Goal: Task Accomplishment & Management: Manage account settings

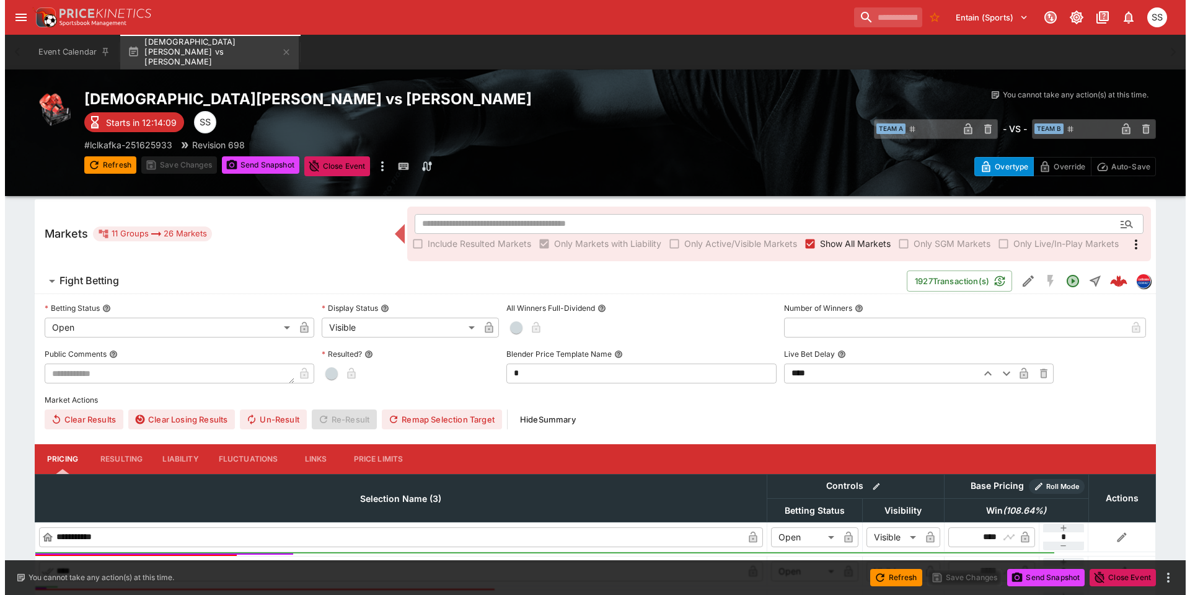
scroll to position [188, 0]
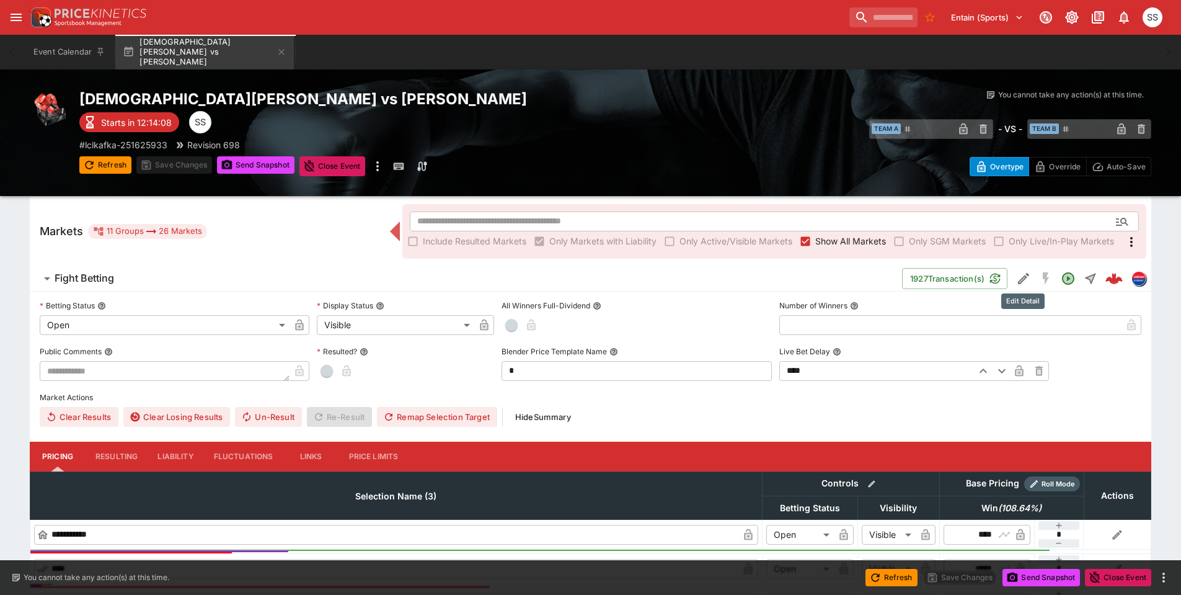
click at [1027, 277] on icon "Edit Detail" at bounding box center [1023, 278] width 15 height 15
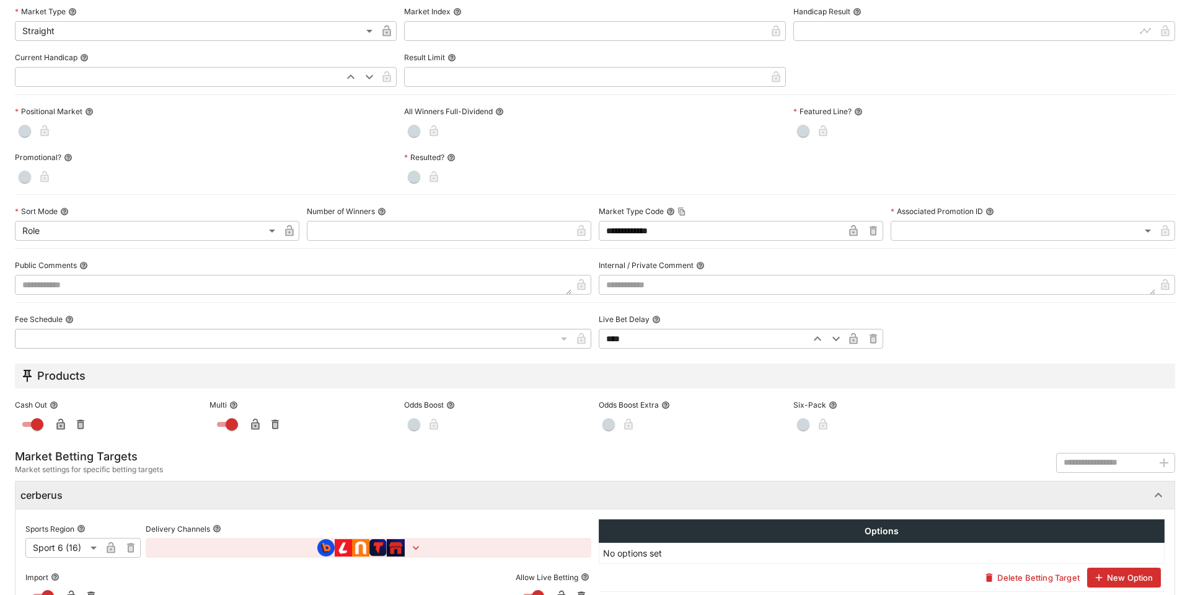
scroll to position [434, 0]
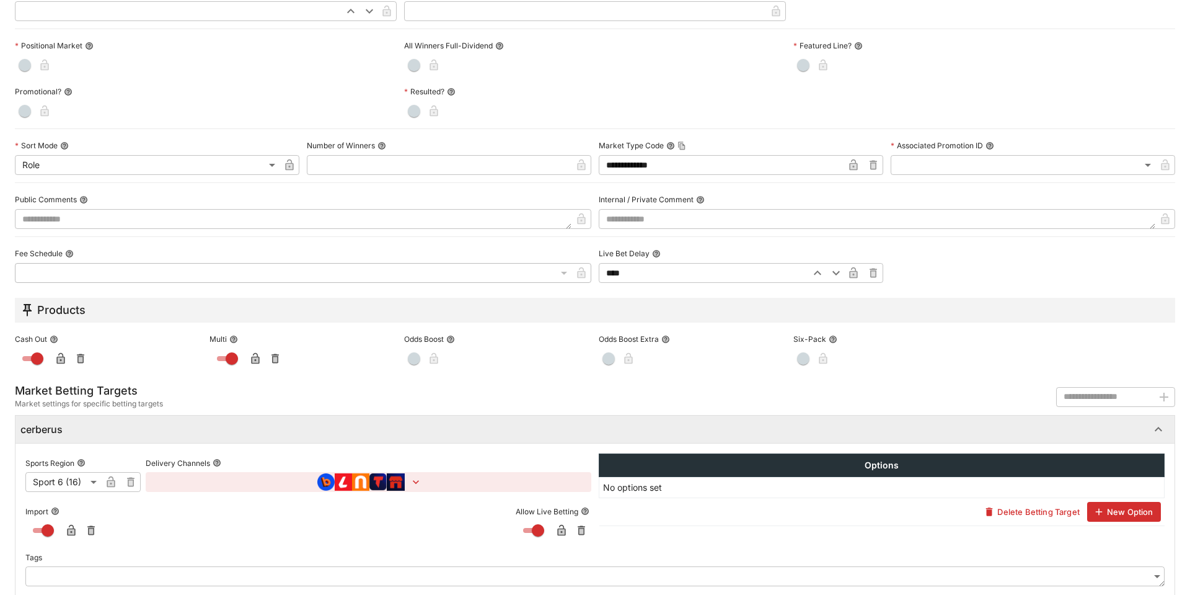
click at [69, 478] on body "**********" at bounding box center [595, 376] width 1190 height 1129
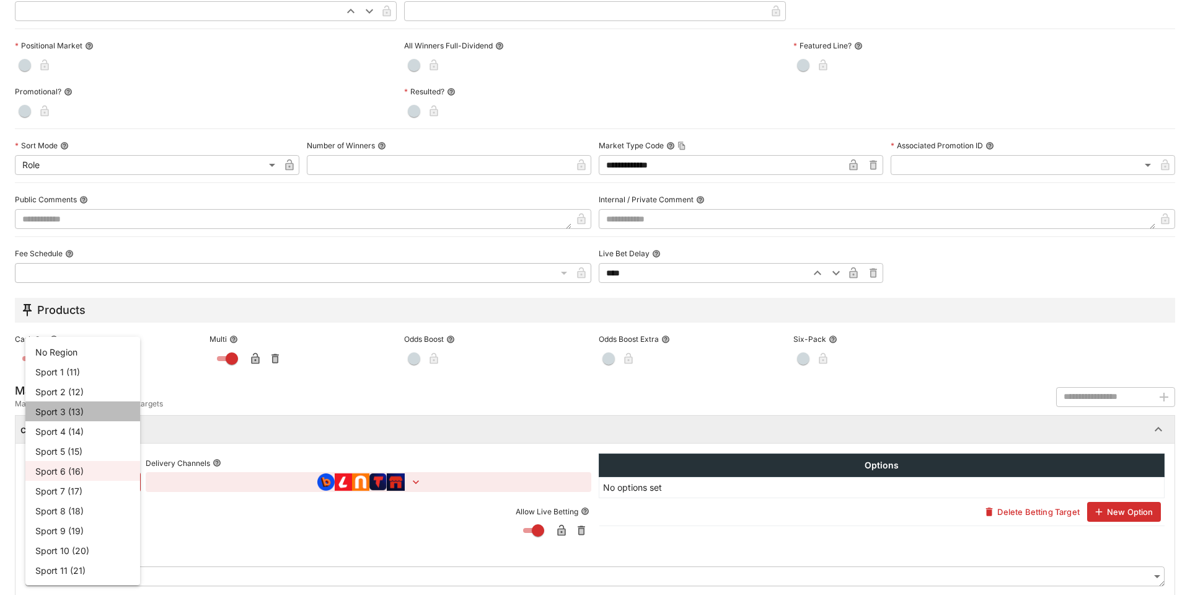
click at [99, 412] on li "Sport 3 (13)" at bounding box center [82, 411] width 115 height 20
type input "**"
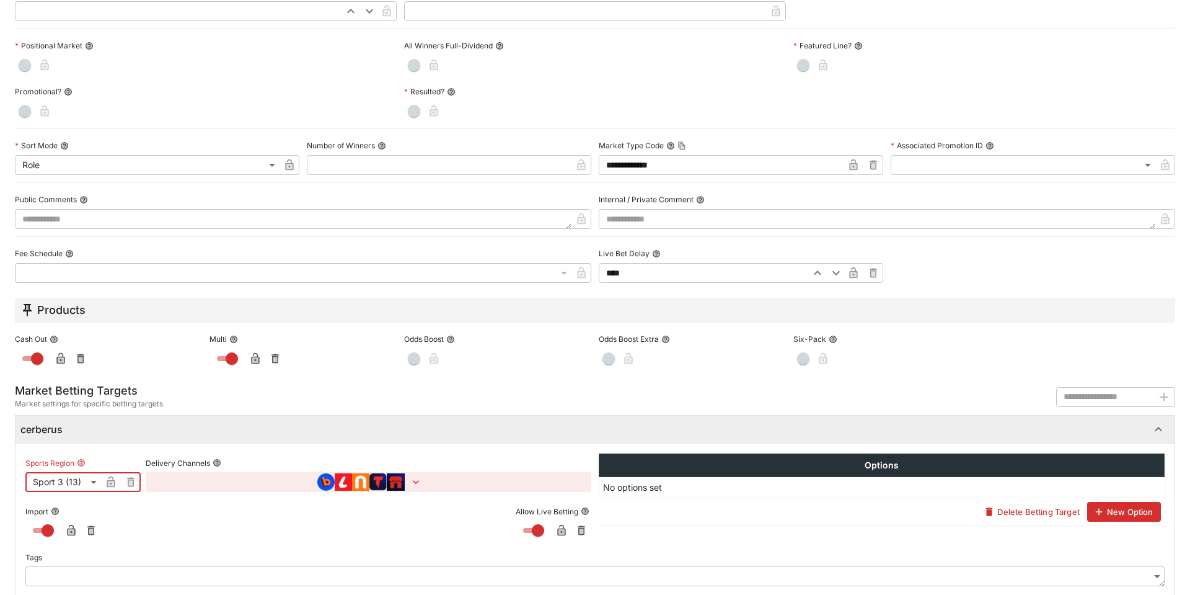
click at [108, 482] on icon "button" at bounding box center [111, 483] width 6 height 5
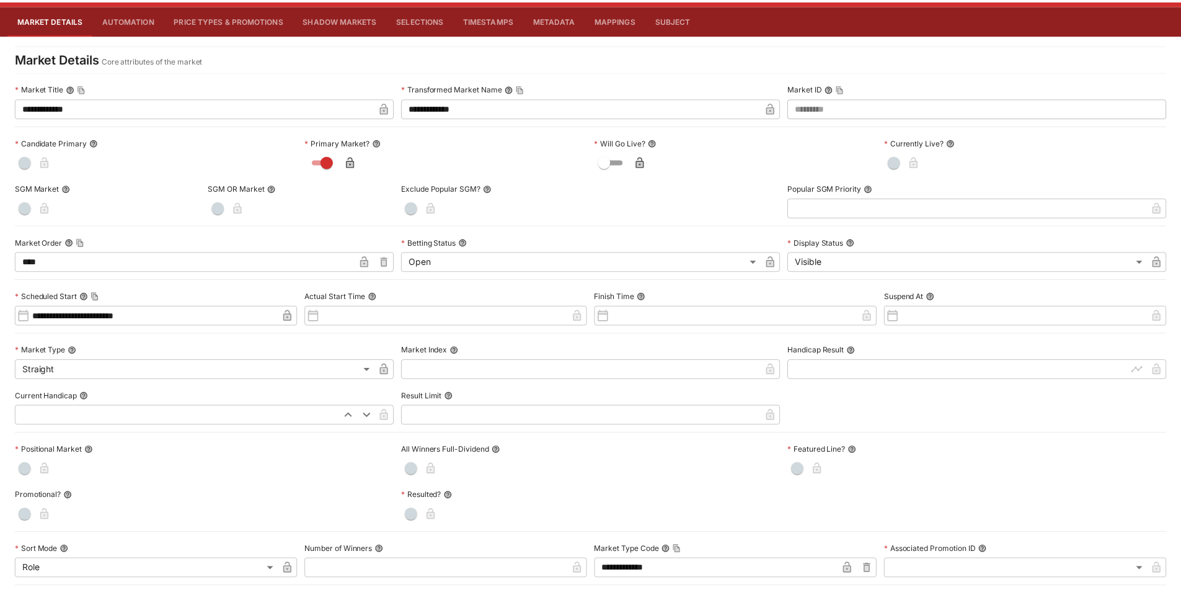
scroll to position [0, 0]
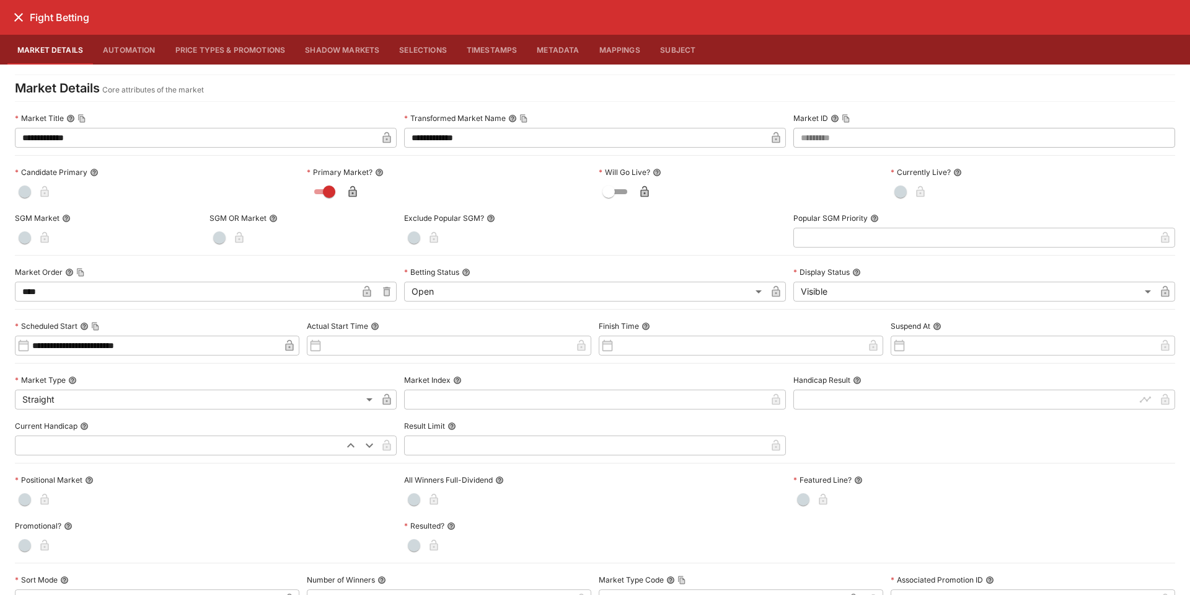
click at [14, 20] on icon "close" at bounding box center [18, 17] width 15 height 15
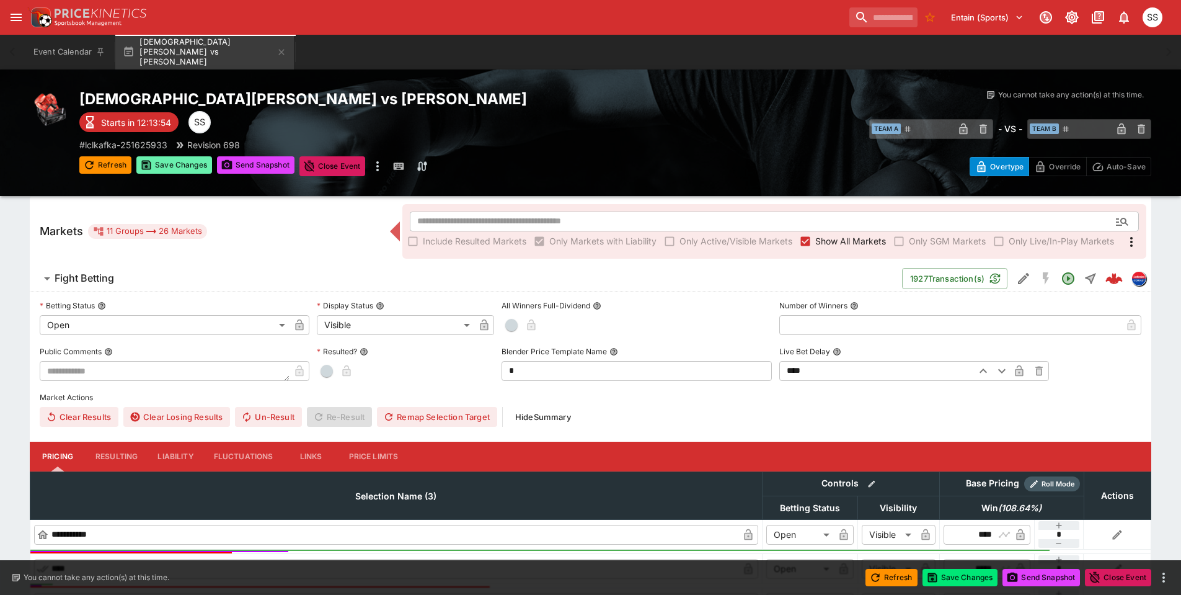
click at [184, 165] on button "Save Changes" at bounding box center [174, 164] width 76 height 17
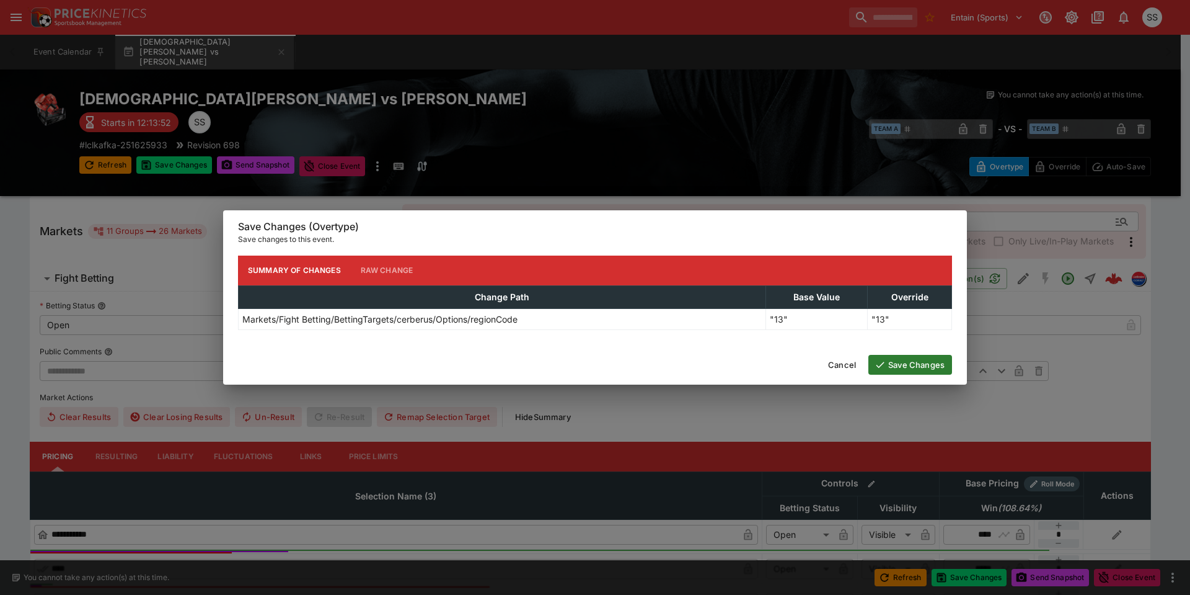
click at [920, 361] on button "Save Changes" at bounding box center [911, 365] width 84 height 20
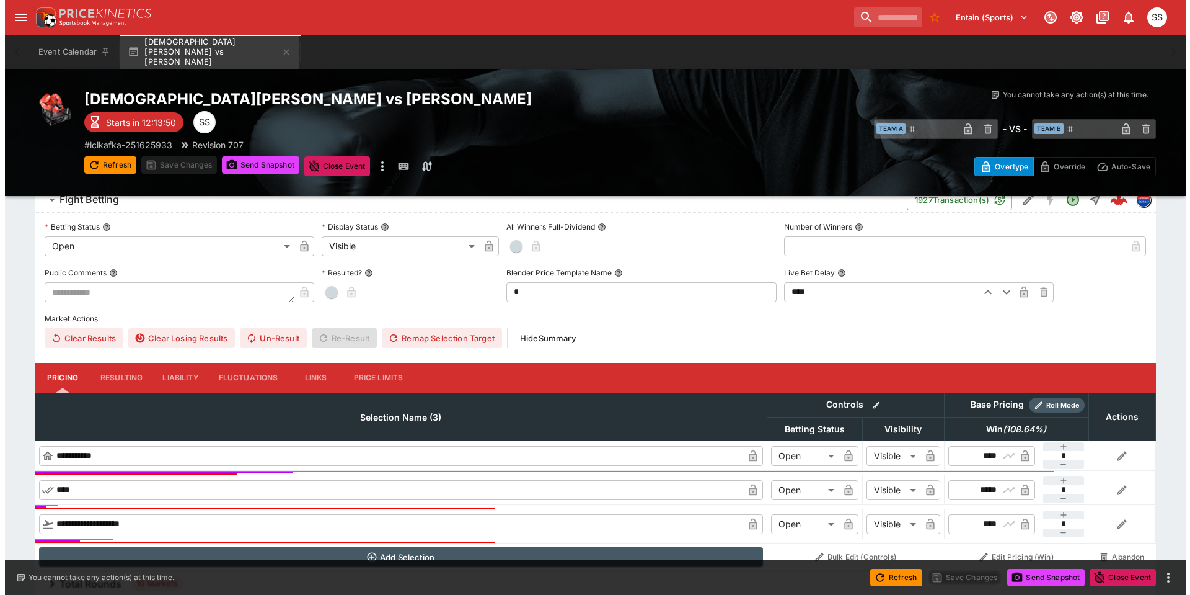
scroll to position [188, 0]
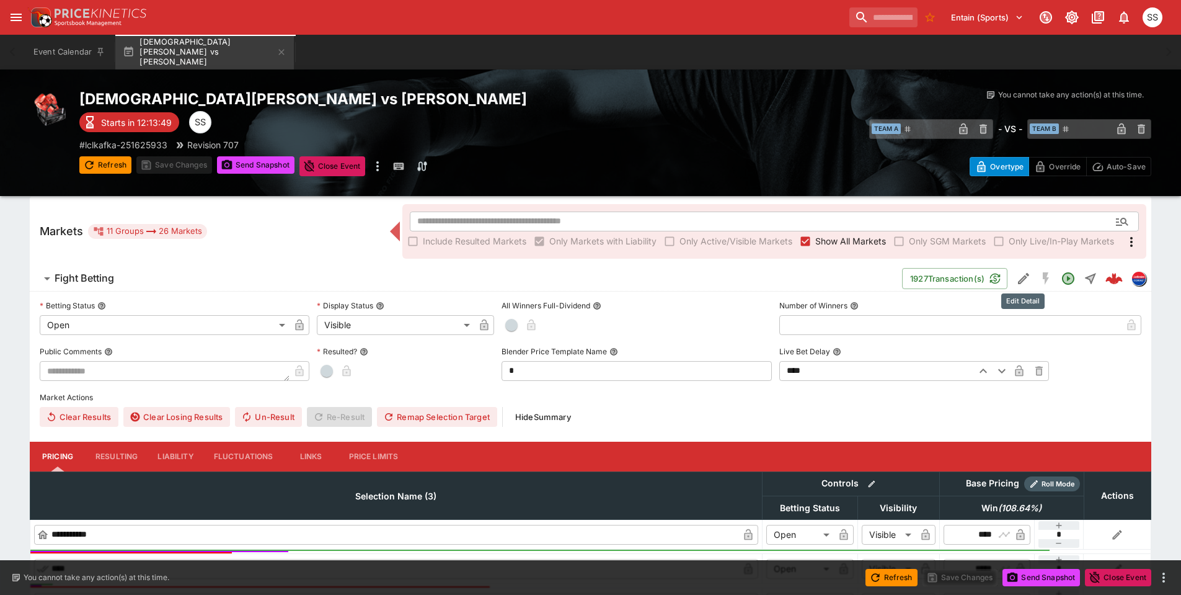
click at [1022, 273] on icon "Edit Detail" at bounding box center [1023, 278] width 15 height 15
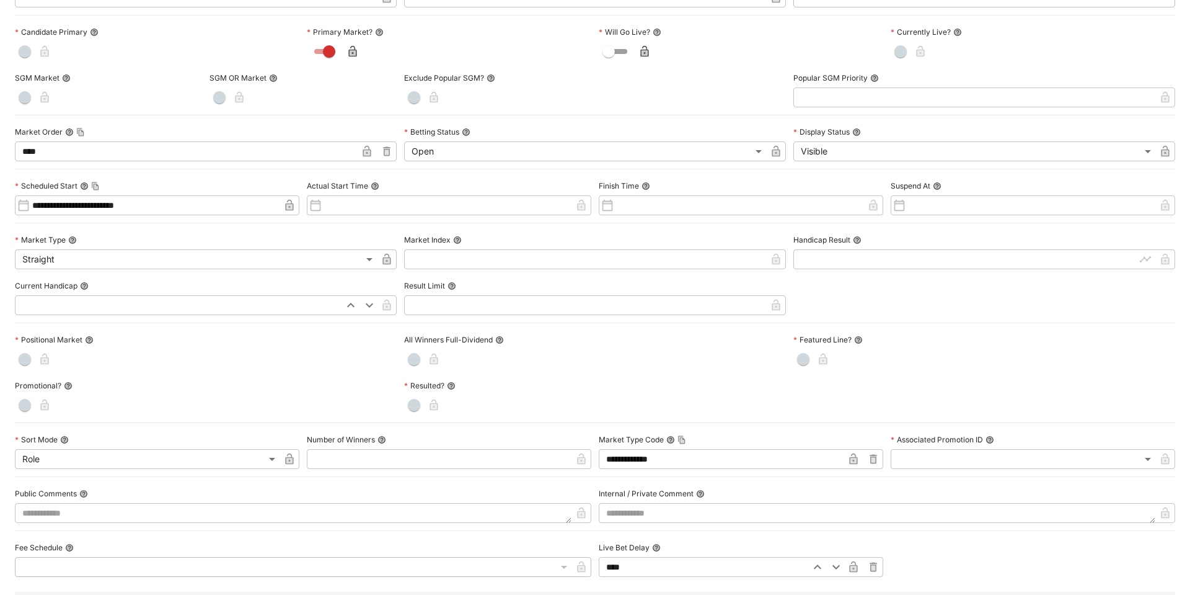
scroll to position [372, 0]
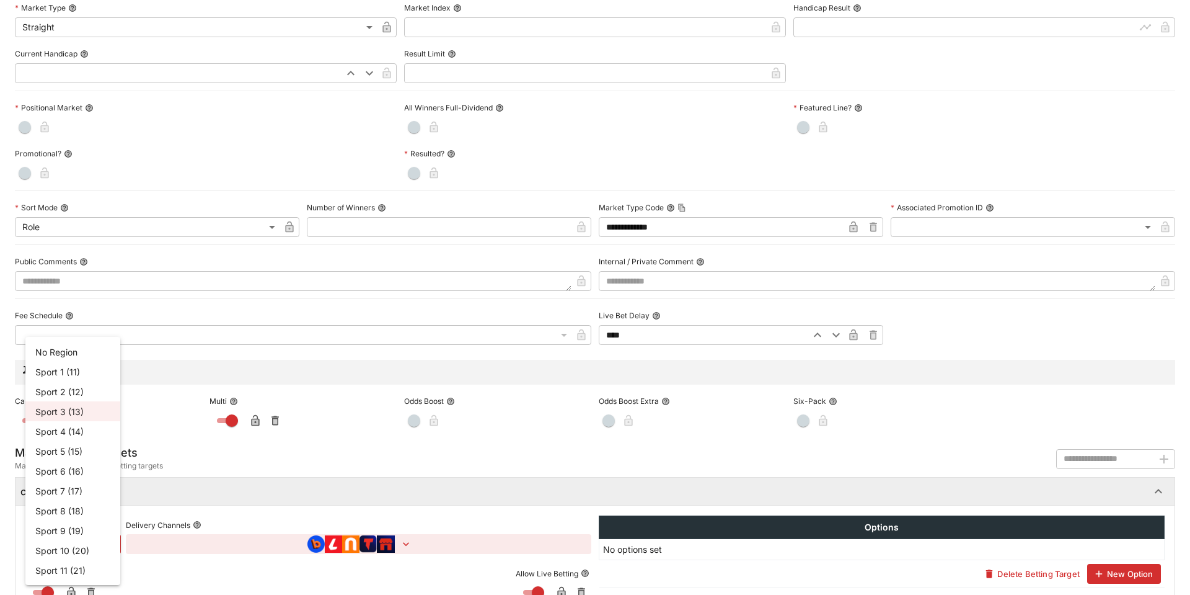
click at [54, 541] on body "**********" at bounding box center [595, 376] width 1190 height 1129
click at [62, 395] on li "Sport 2 (12)" at bounding box center [72, 391] width 95 height 20
type input "**"
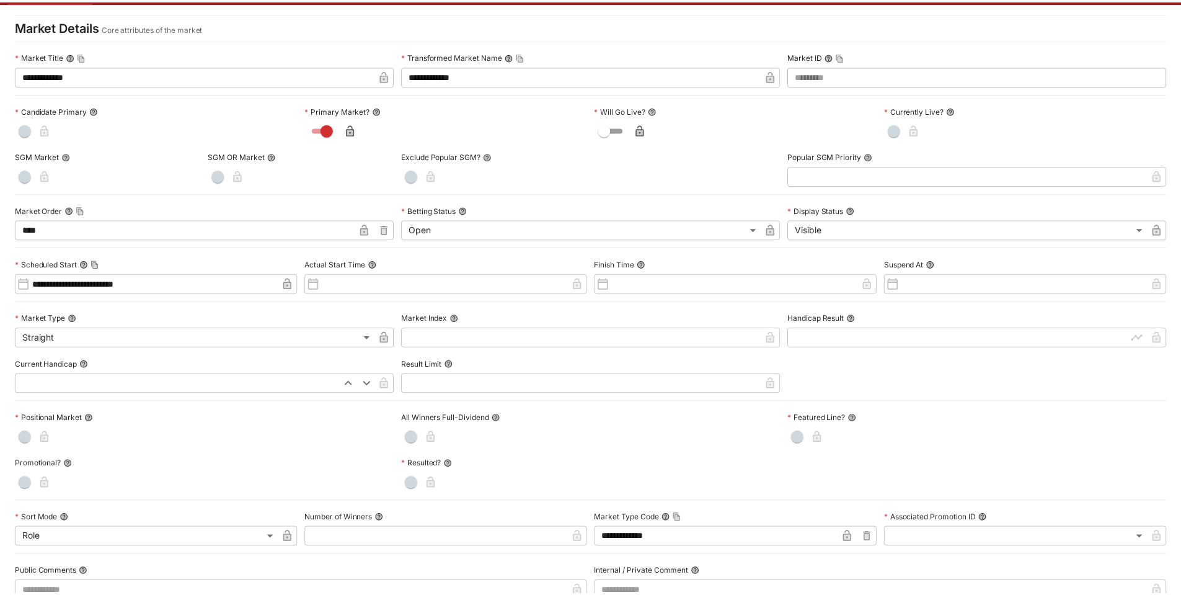
scroll to position [0, 0]
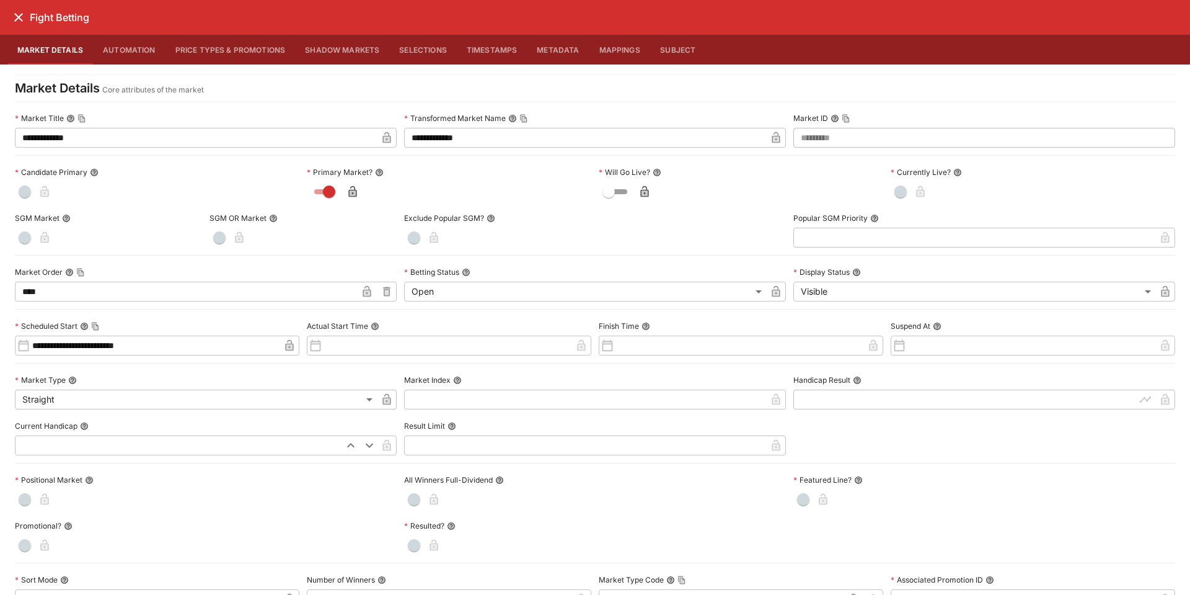
click at [20, 24] on icon "close" at bounding box center [18, 17] width 15 height 15
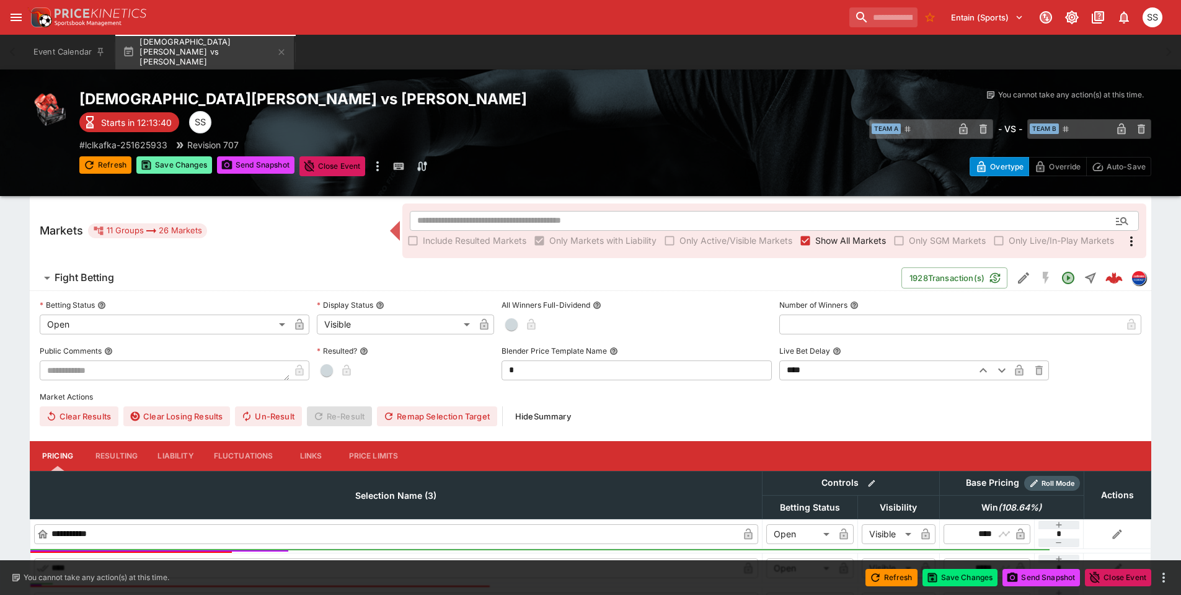
scroll to position [188, 0]
click at [185, 168] on button "Save Changes" at bounding box center [174, 164] width 76 height 17
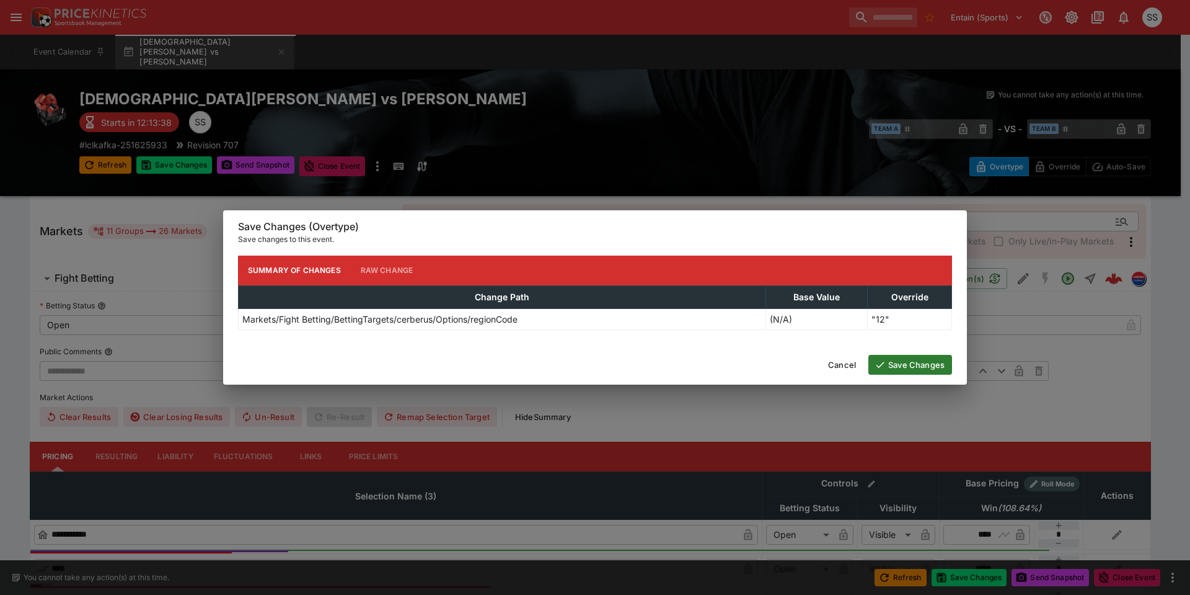
click at [907, 363] on button "Save Changes" at bounding box center [911, 365] width 84 height 20
